Goal: Transaction & Acquisition: Download file/media

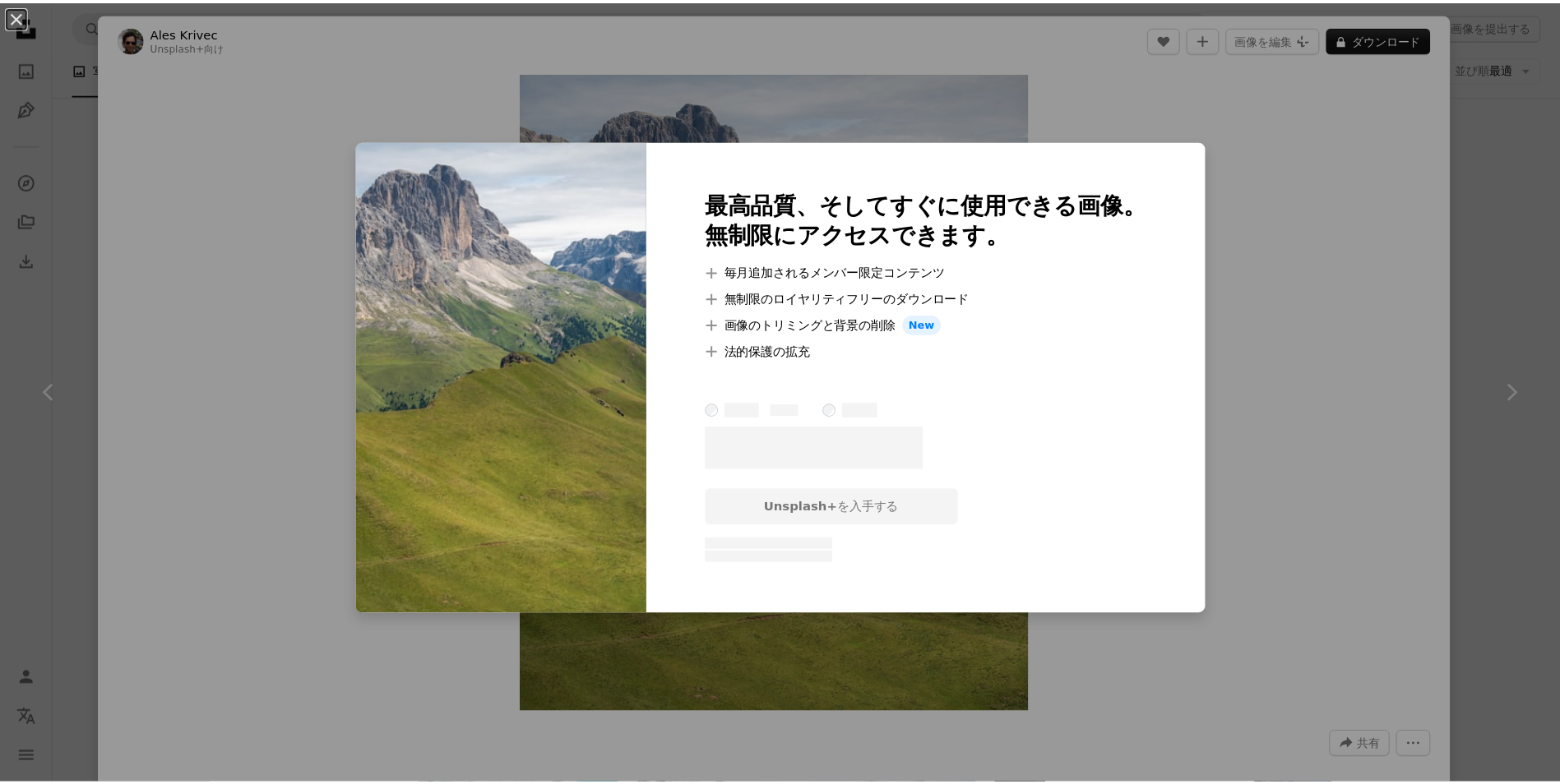
scroll to position [16687, 0]
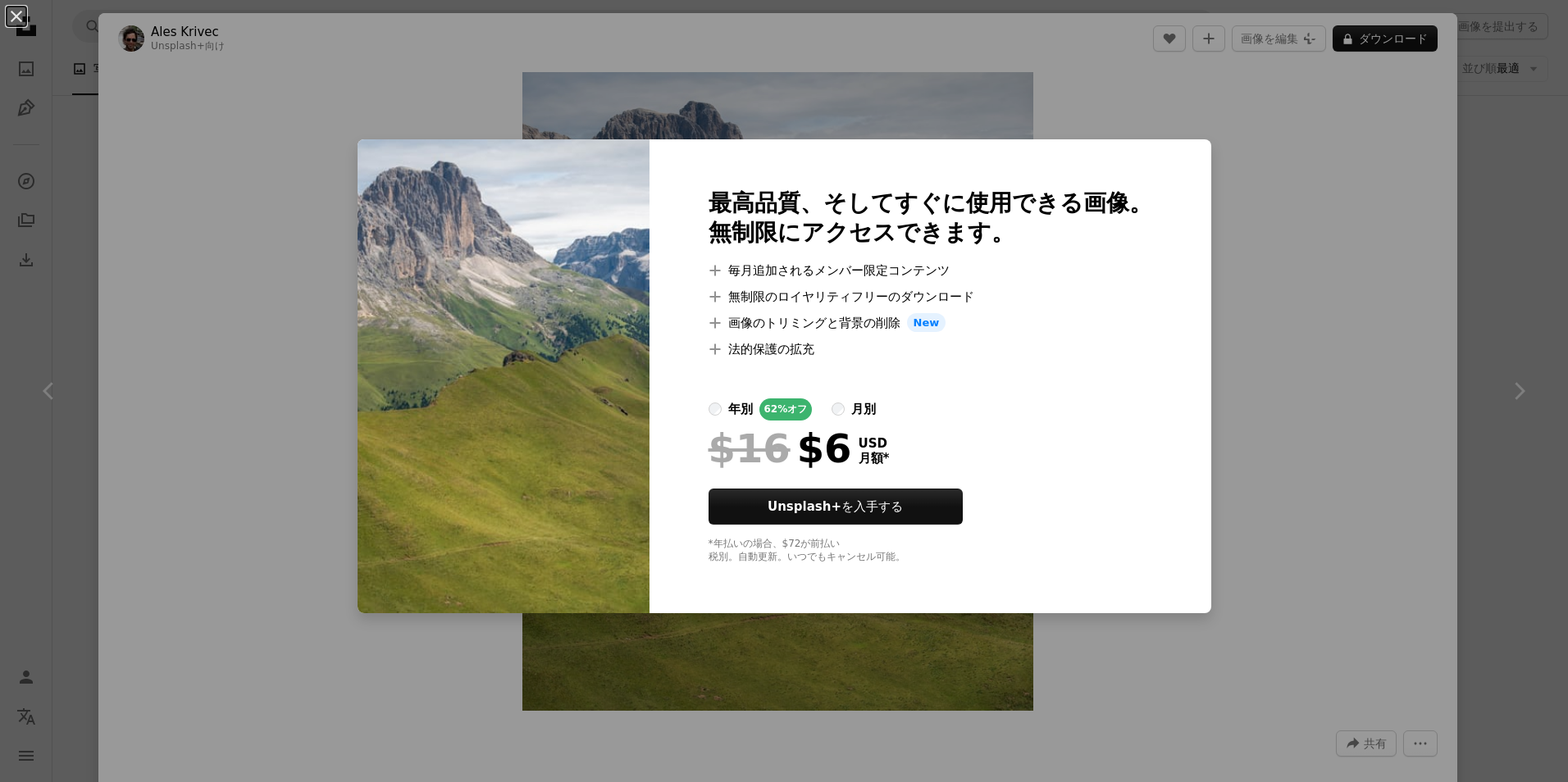
drag, startPoint x: 16, startPoint y: 16, endPoint x: 174, endPoint y: 55, distance: 162.7
click at [18, 15] on button "An X shape" at bounding box center [17, 17] width 19 height 19
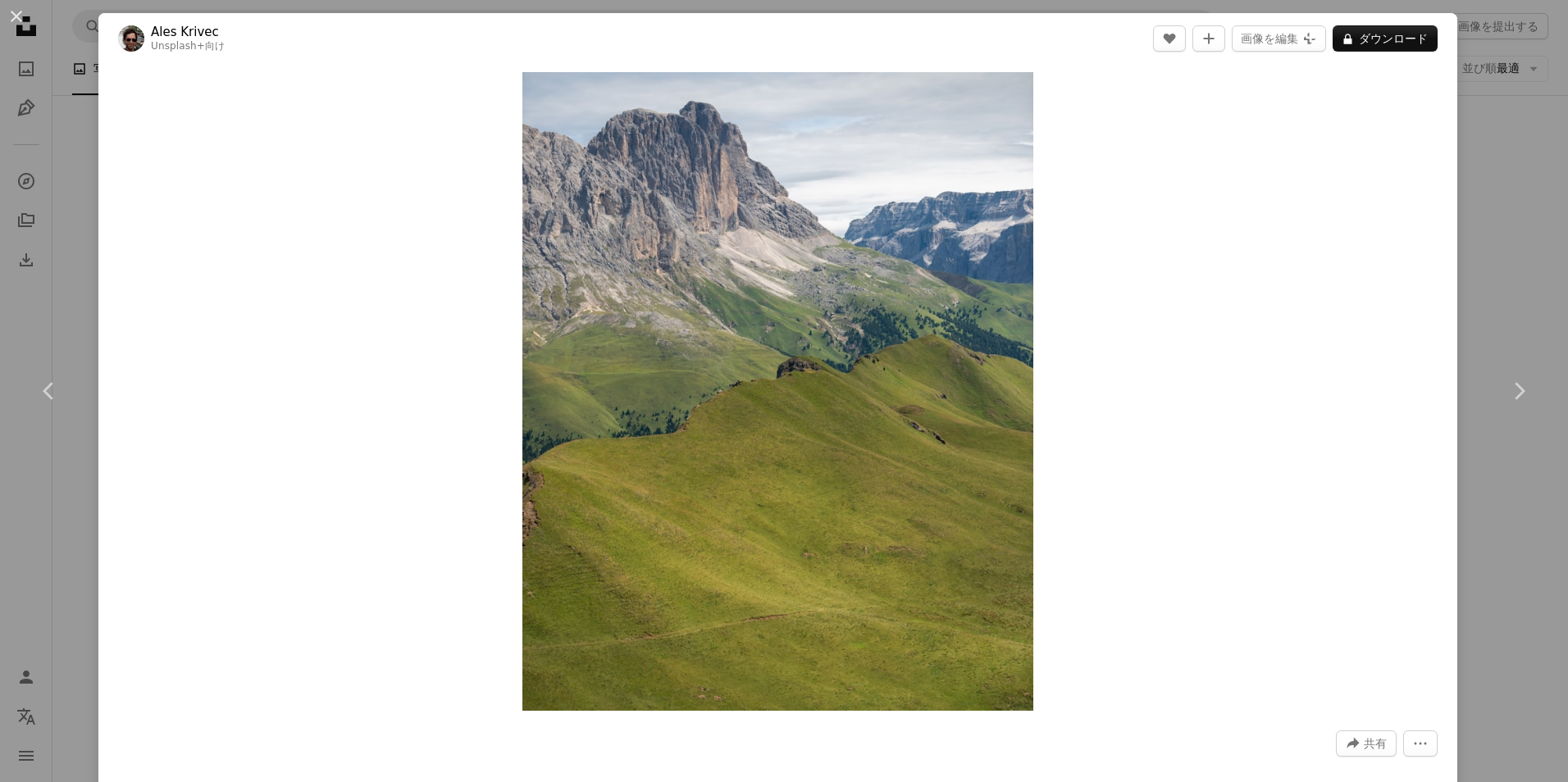
click at [17, 17] on button "An X shape" at bounding box center [17, 17] width 19 height 19
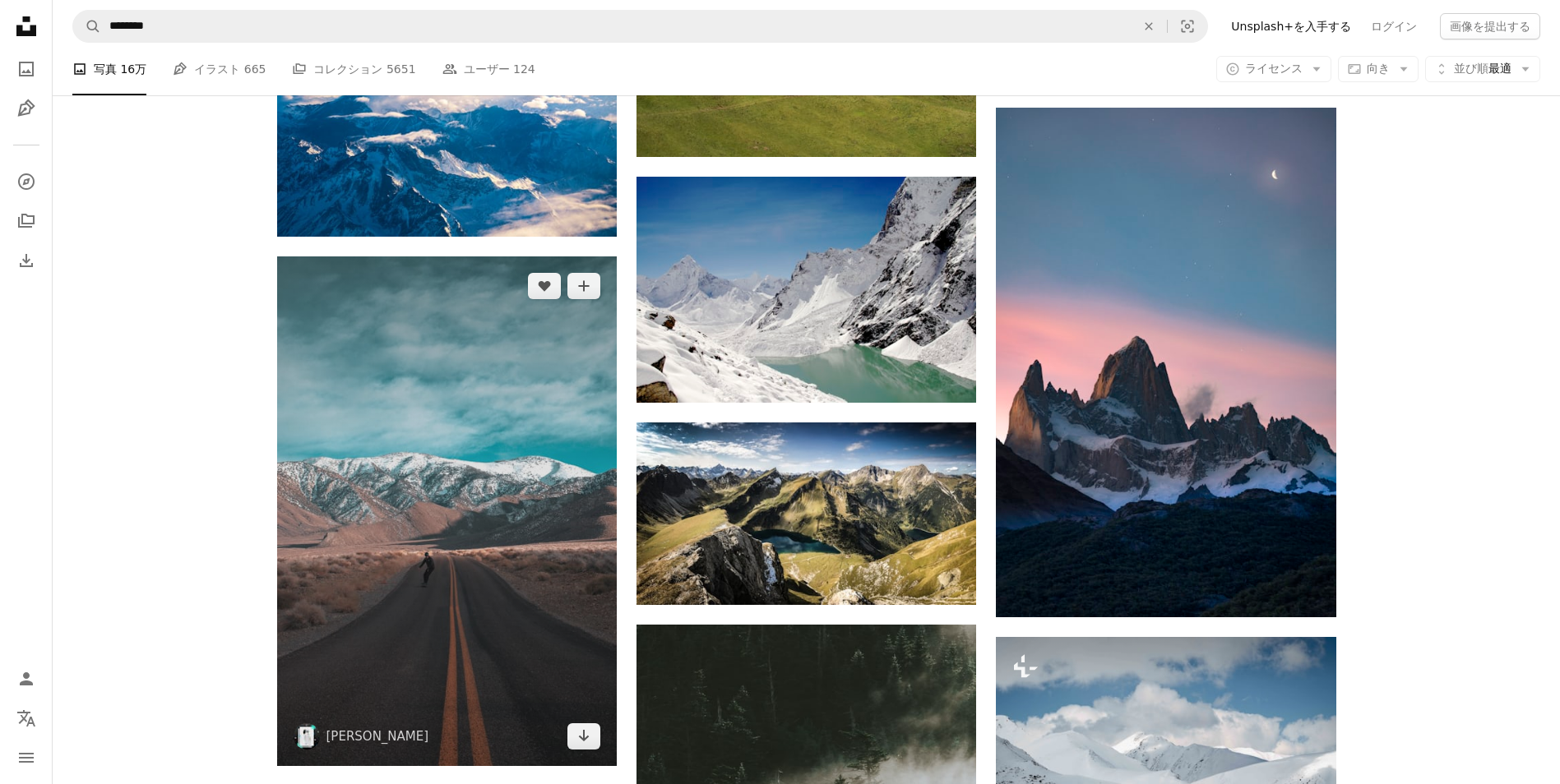
scroll to position [17098, 0]
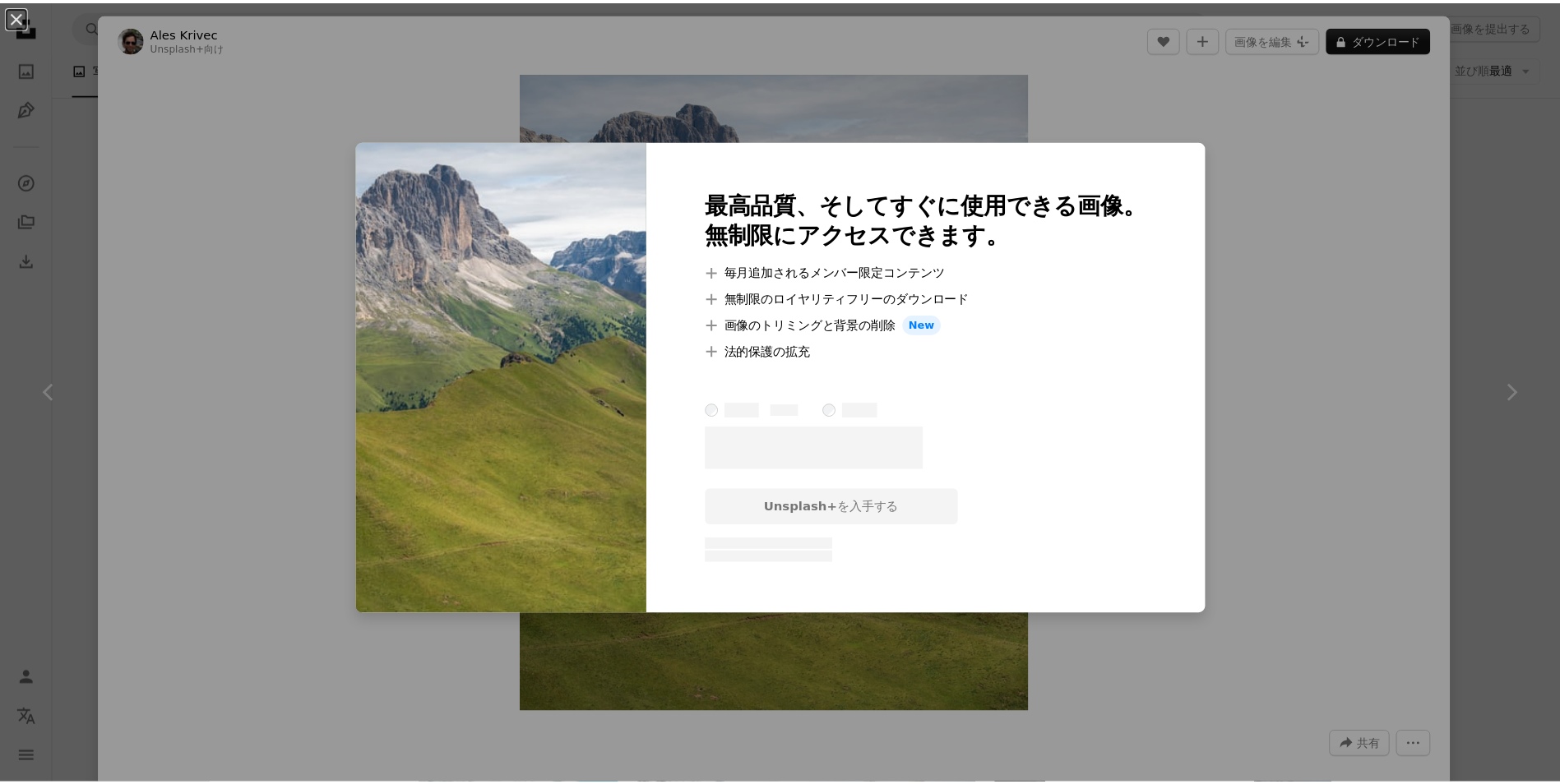
scroll to position [16687, 0]
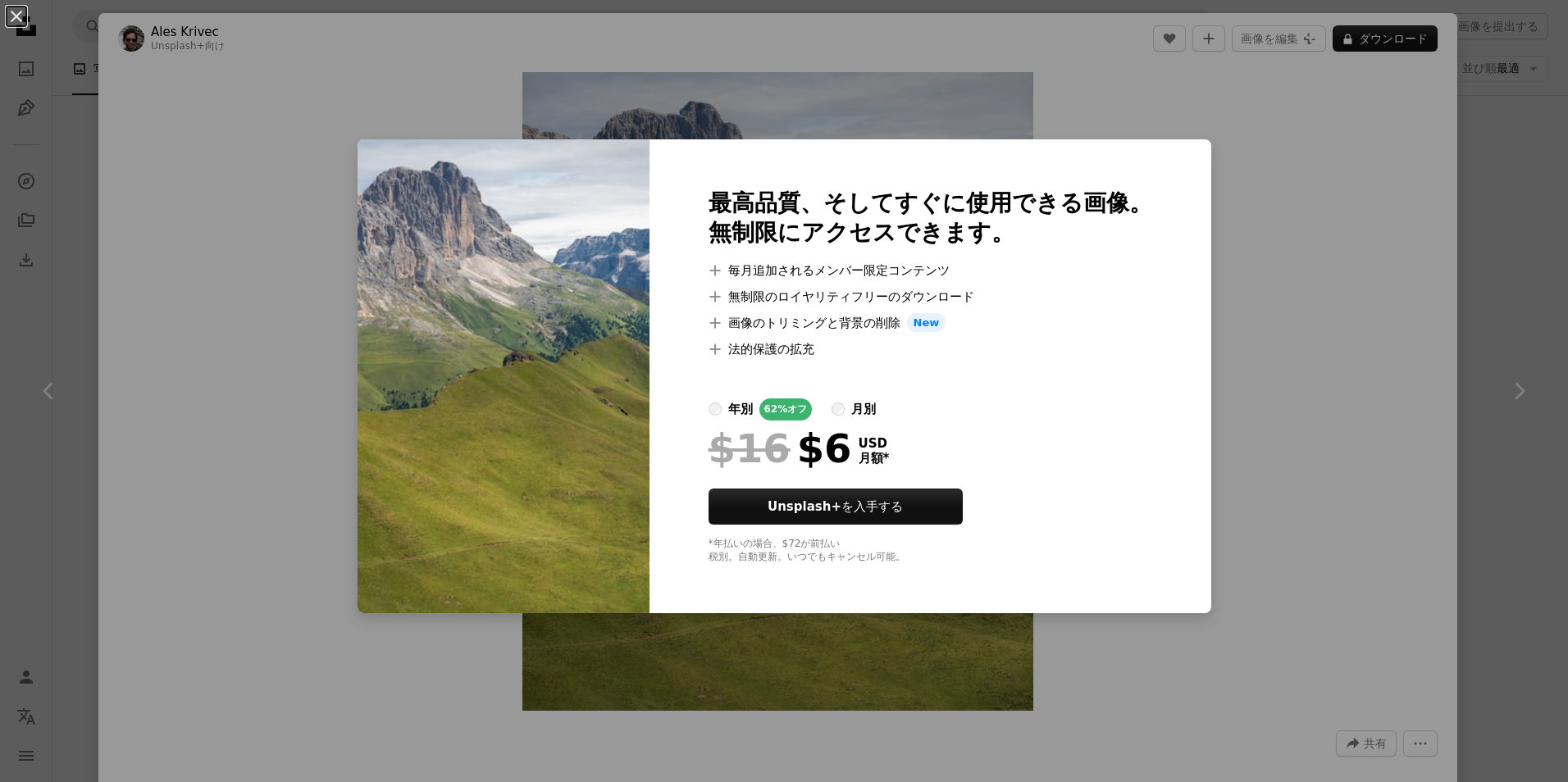
click at [1177, 359] on div "An X shape 最高品質、そしてすぐに使用できる画像。 無制限にアクセスできます。 A plus sign 毎月追加されるメンバー限定コンテンツ A p…" at bounding box center [784, 391] width 1568 height 782
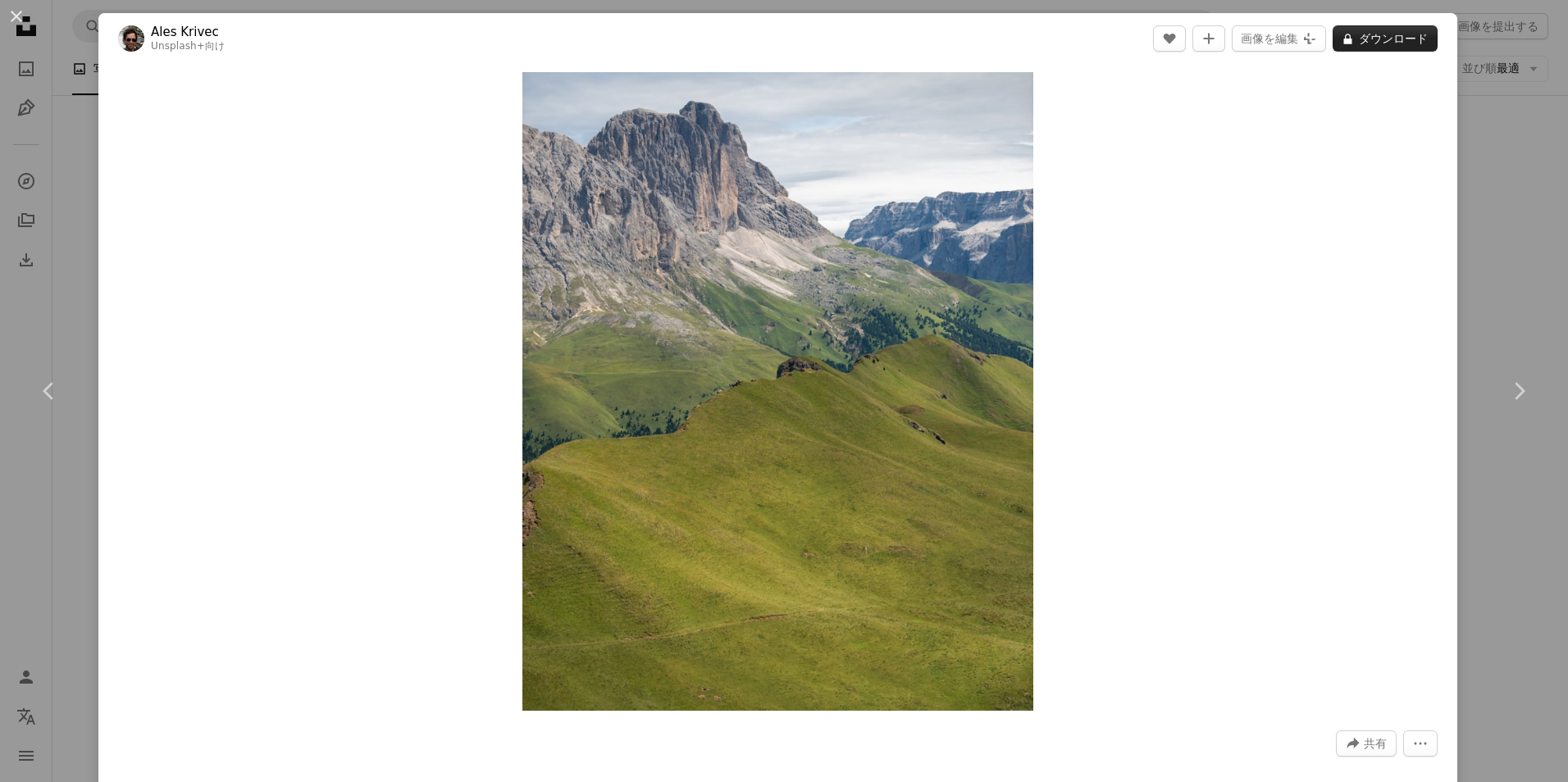
click at [1373, 41] on button "A lock ダウンロード" at bounding box center [1385, 38] width 105 height 26
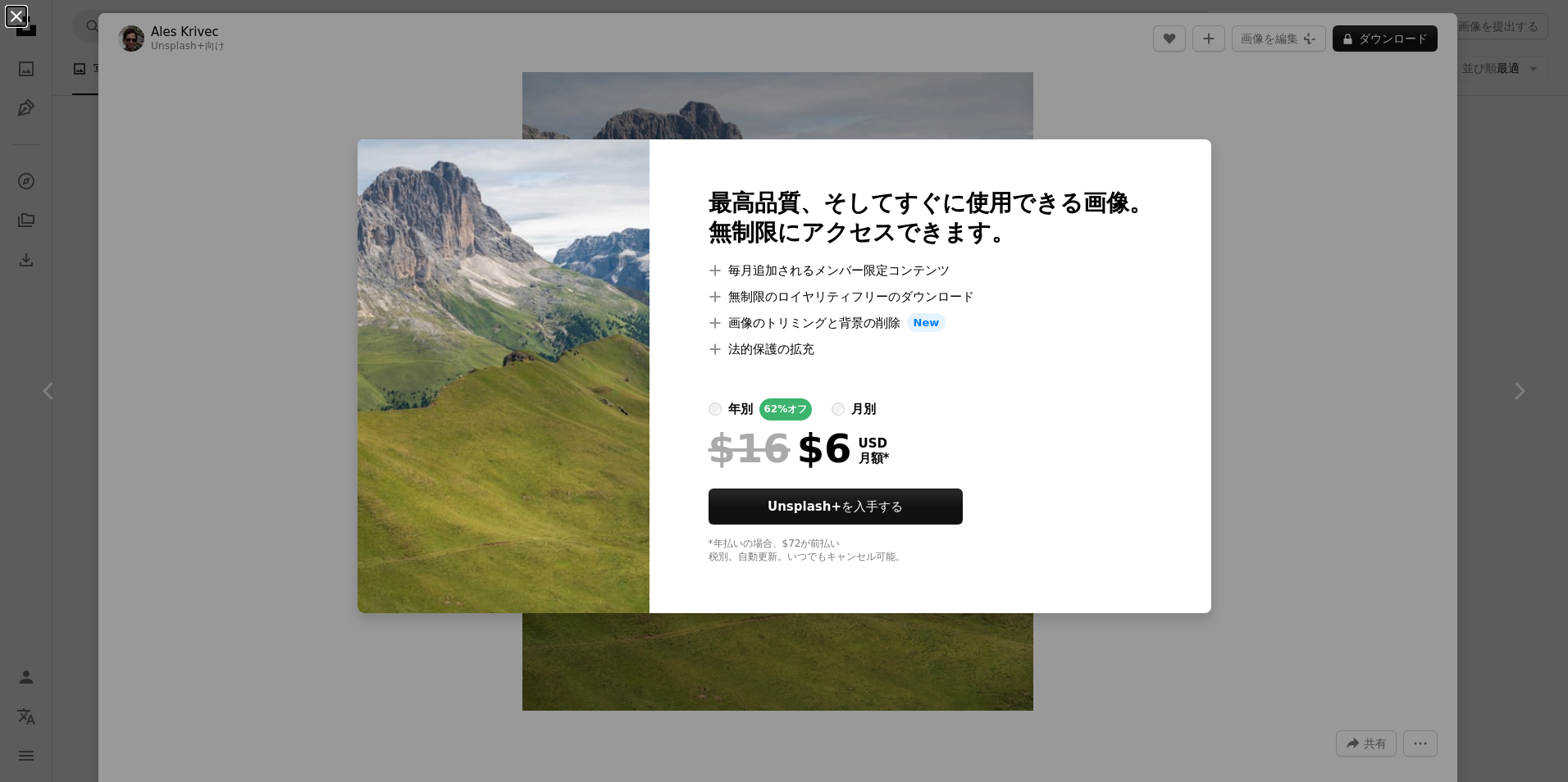
click at [8, 14] on button "An X shape" at bounding box center [17, 17] width 19 height 19
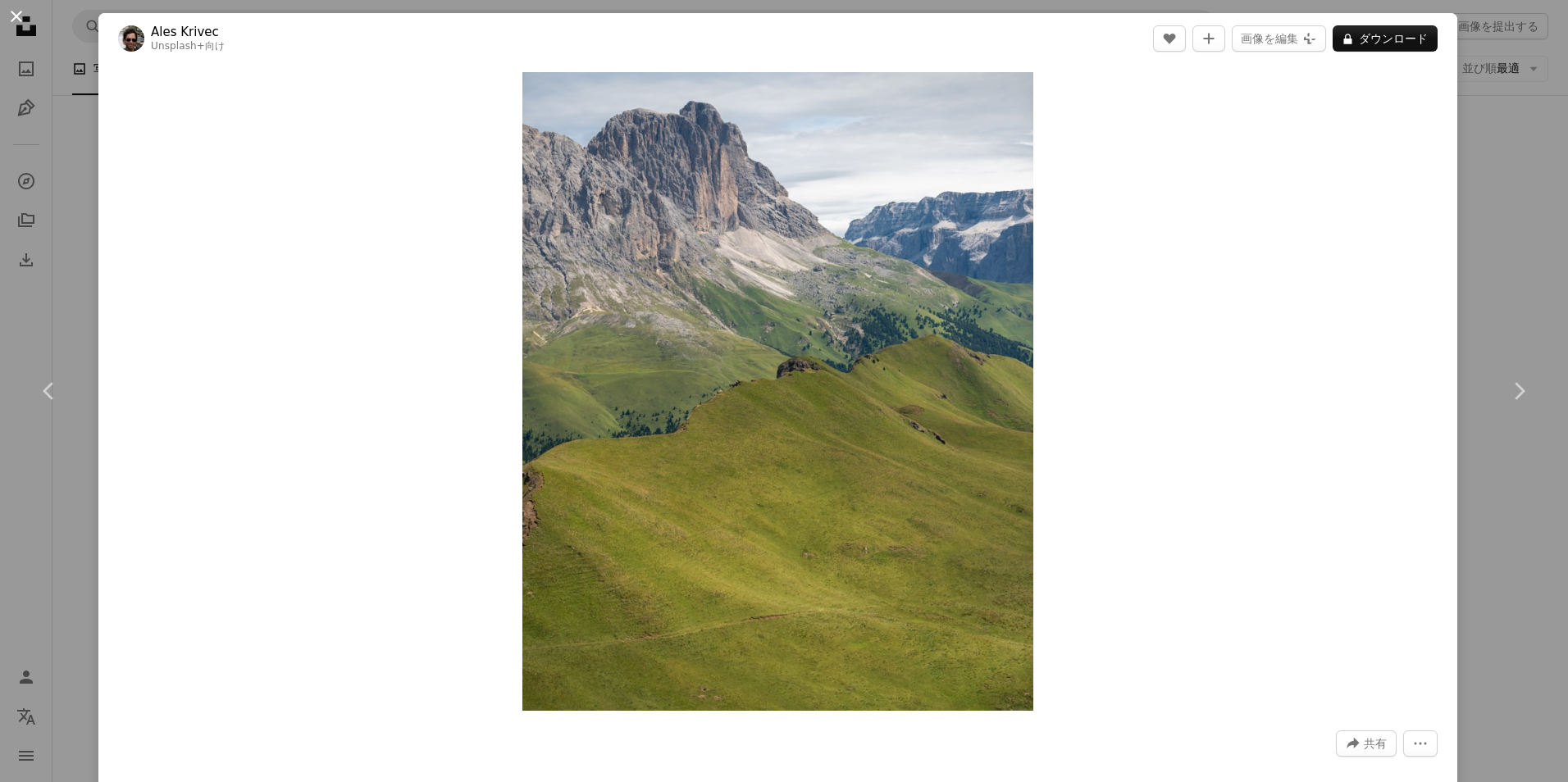
click at [23, 12] on button "An X shape" at bounding box center [17, 17] width 19 height 19
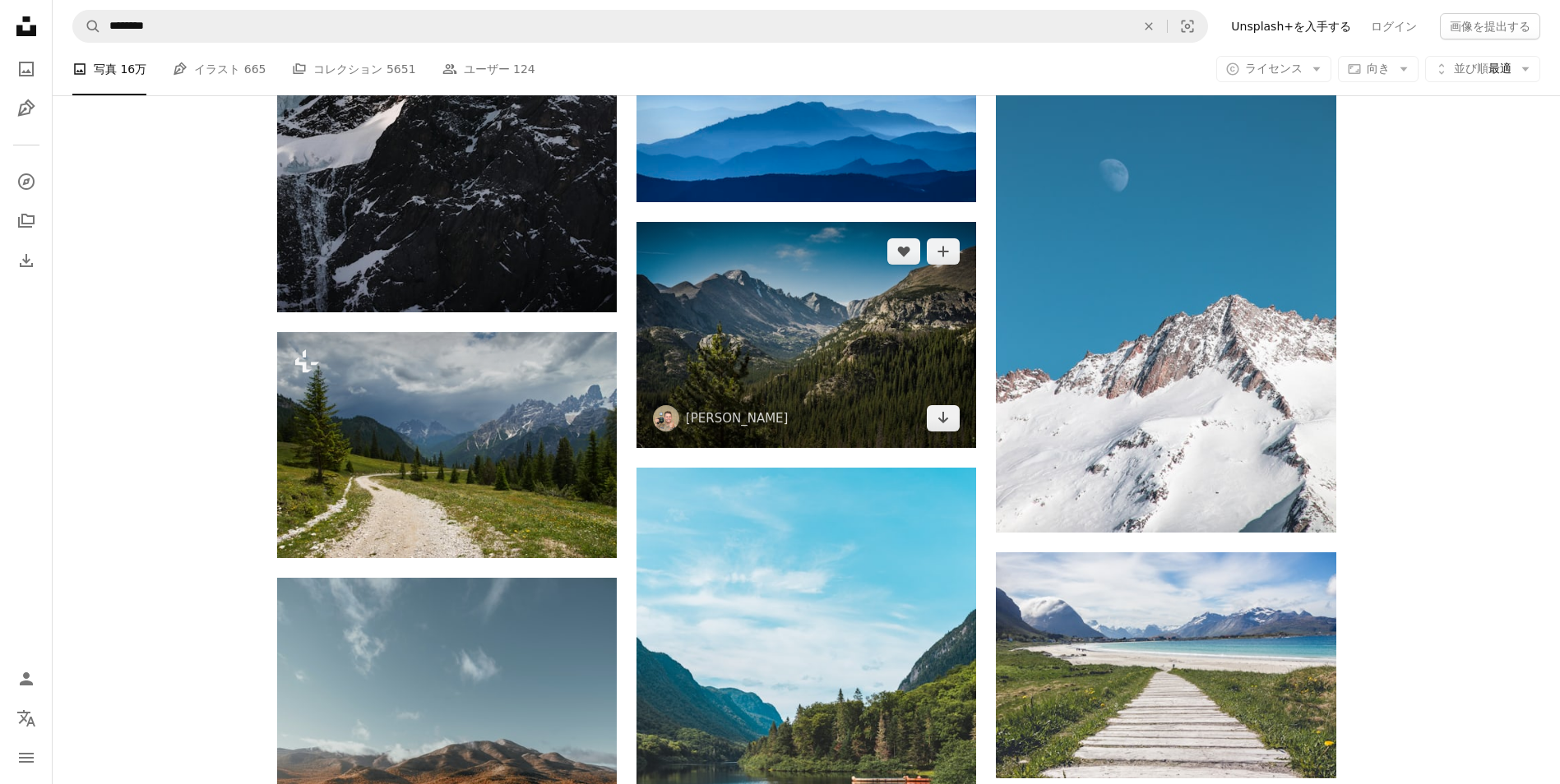
scroll to position [20551, 0]
